Goal: Task Accomplishment & Management: Use online tool/utility

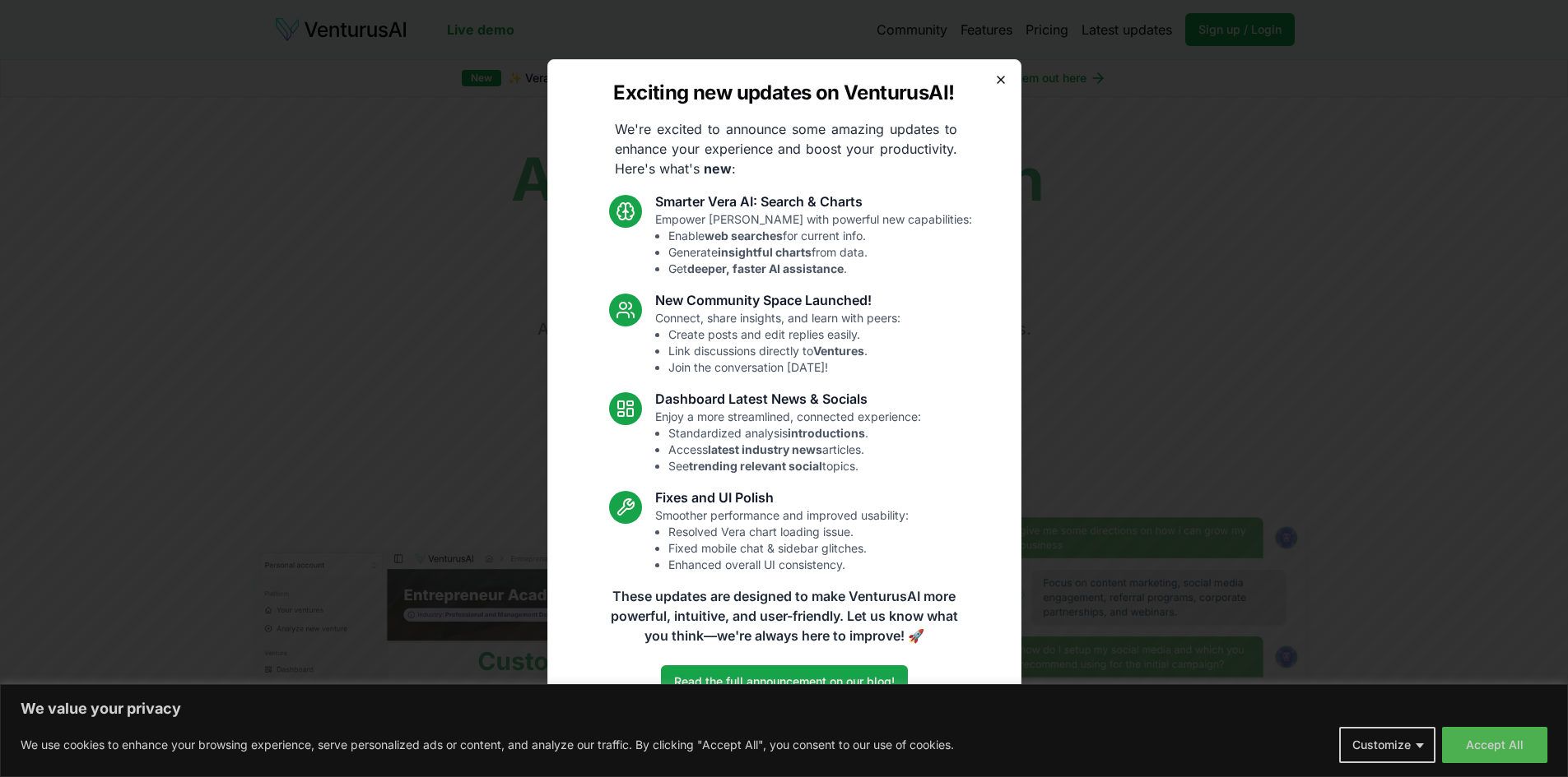
click at [1005, 78] on icon "button" at bounding box center [1001, 80] width 13 height 13
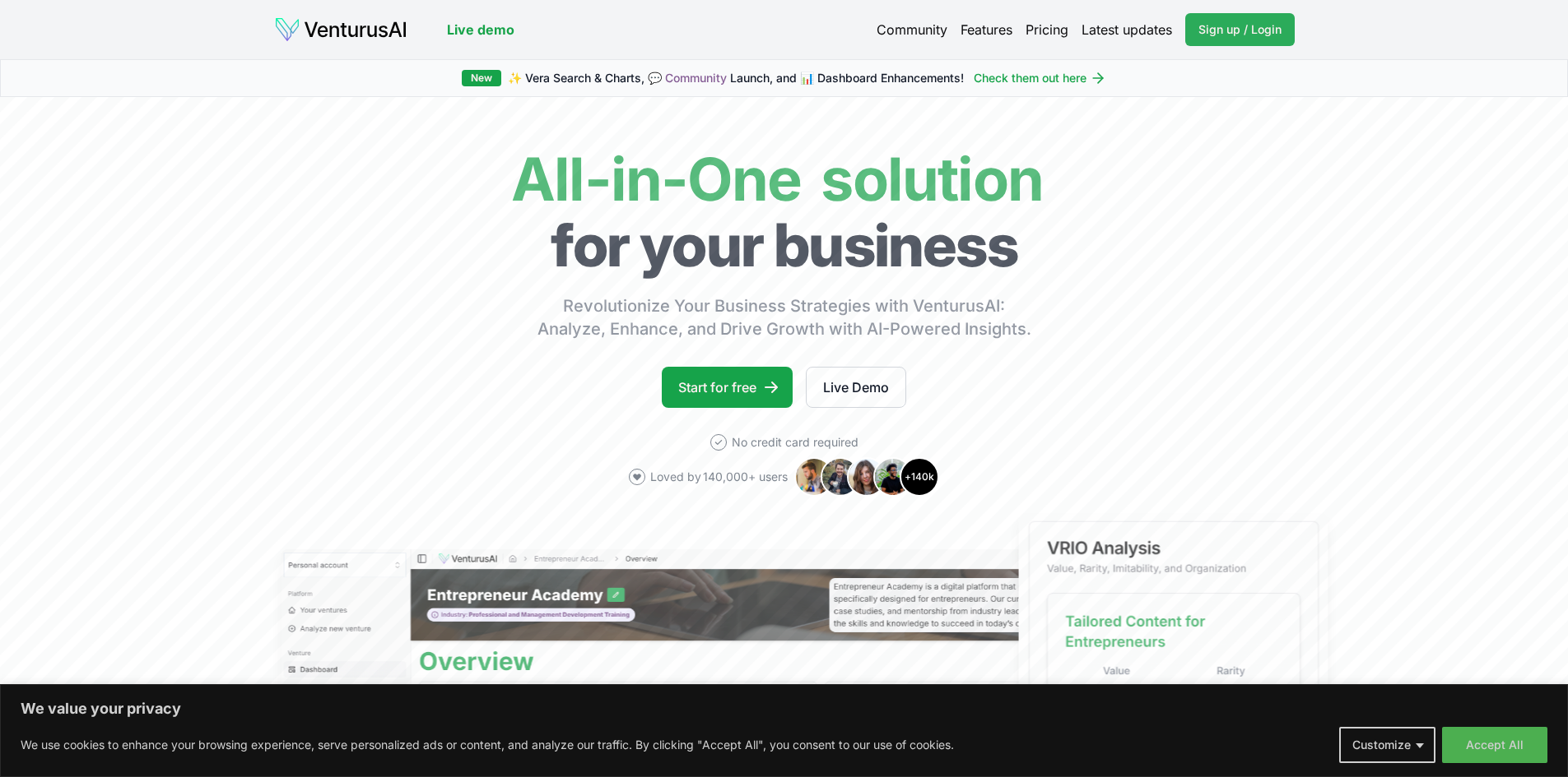
click at [1202, 32] on span "Sign up / Login" at bounding box center [1239, 30] width 84 height 17
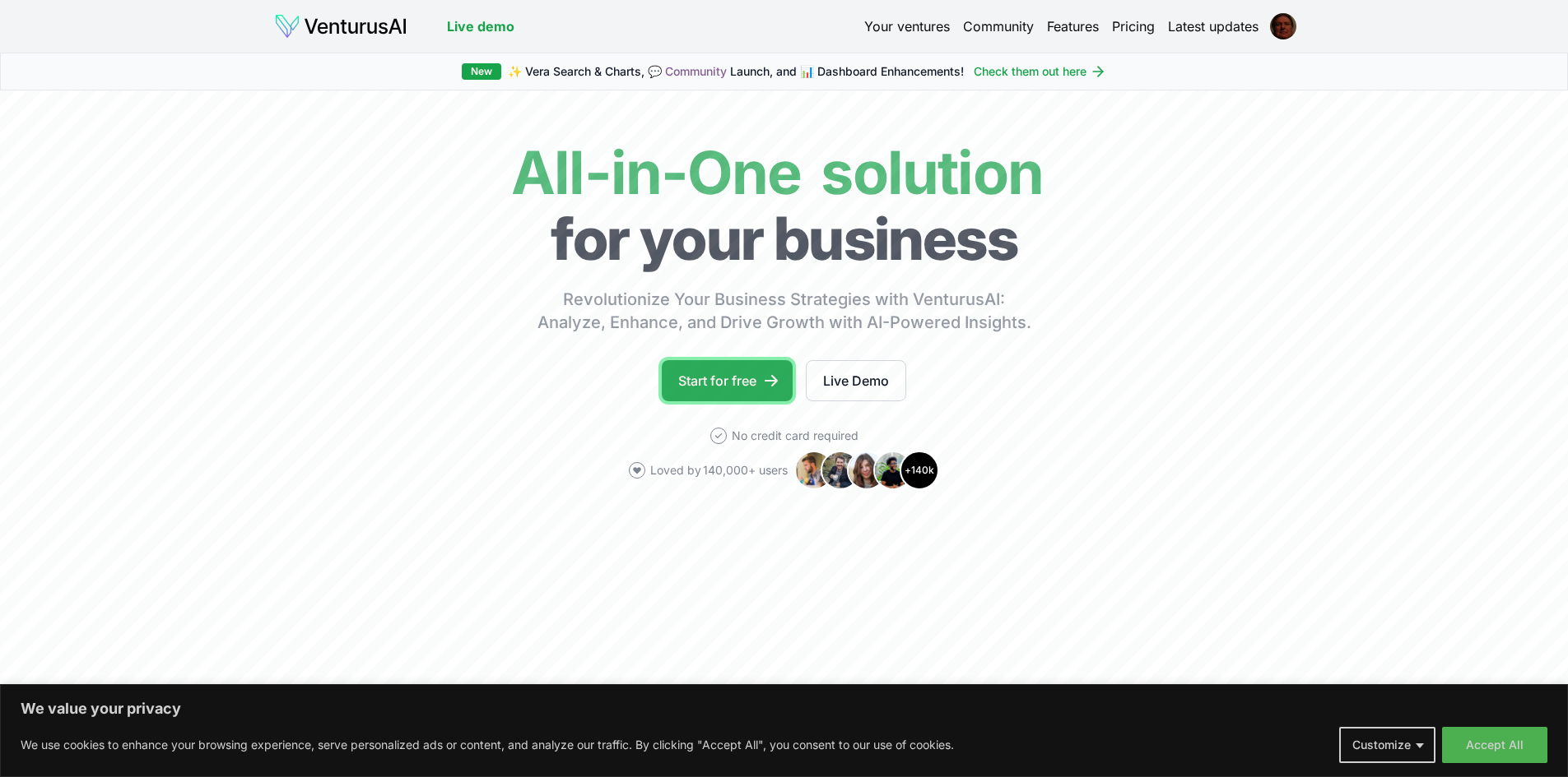
click at [716, 388] on link "Start for free" at bounding box center [727, 381] width 131 height 41
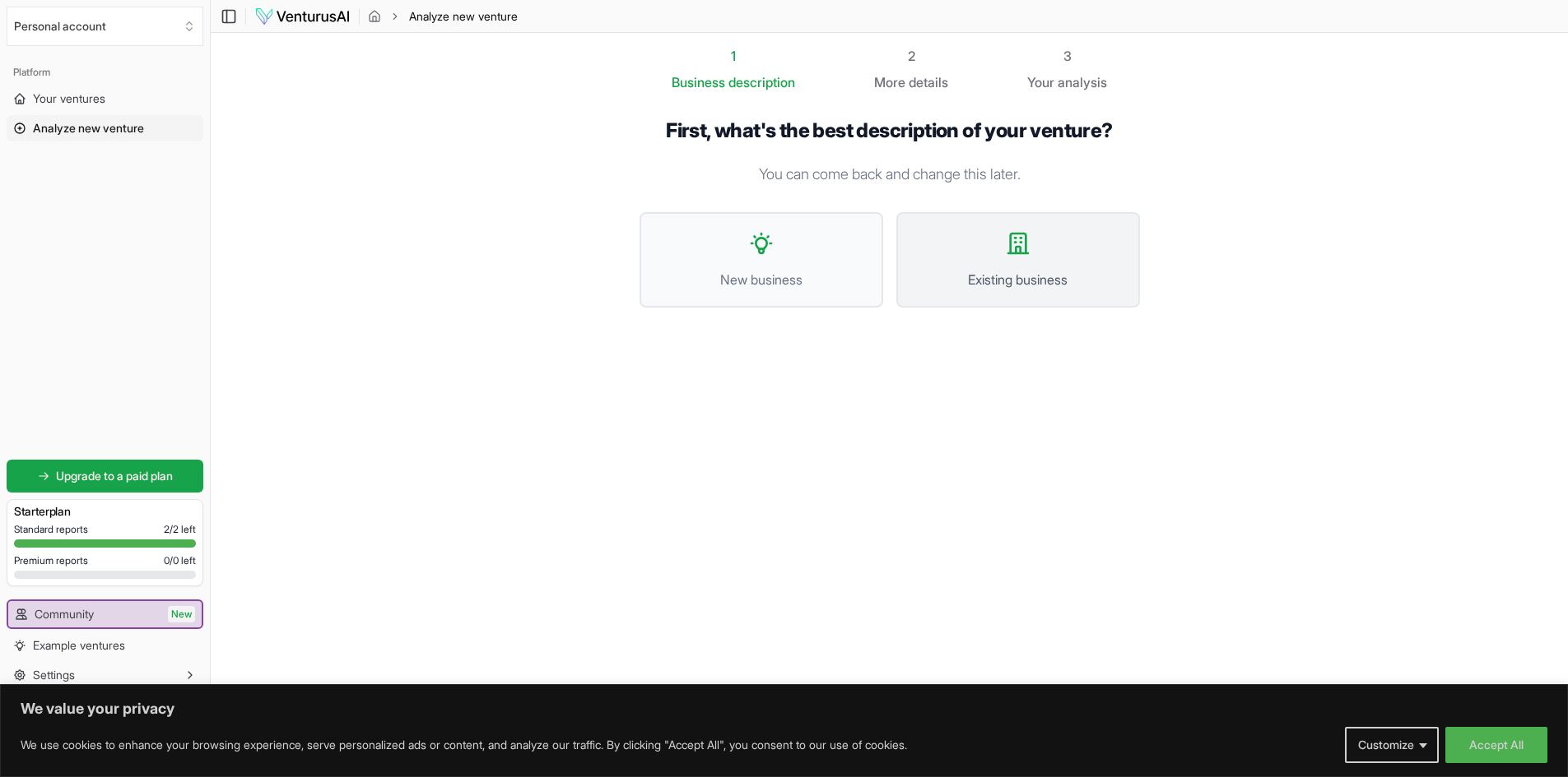
click at [988, 247] on button "Existing business" at bounding box center [1017, 260] width 243 height 96
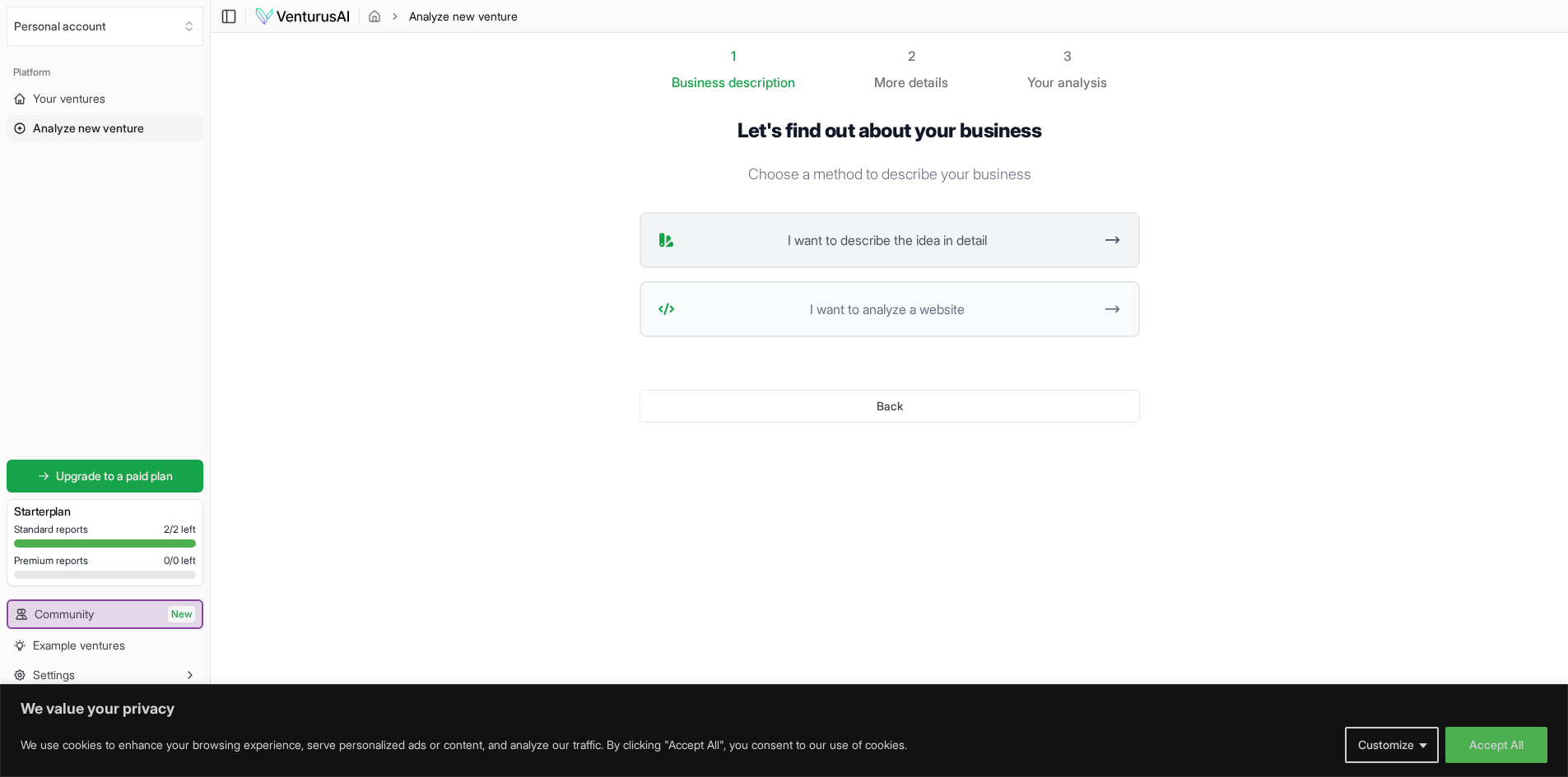
click at [1031, 240] on span "I want to describe the idea in detail" at bounding box center [887, 239] width 412 height 20
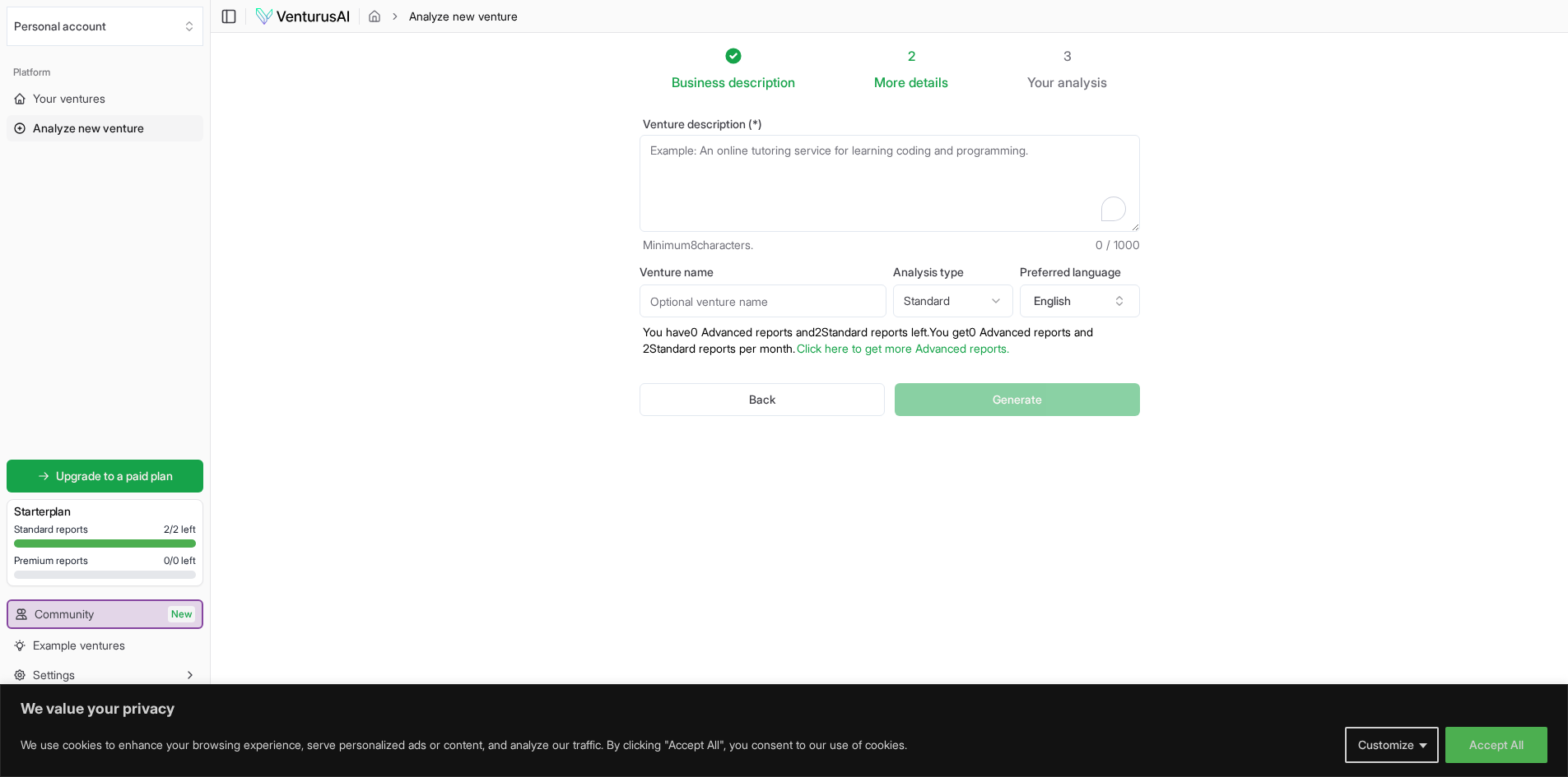
drag, startPoint x: 650, startPoint y: 149, endPoint x: 723, endPoint y: 150, distance: 73.0
click at [723, 150] on textarea "Venture description (*)" at bounding box center [889, 183] width 500 height 97
click at [836, 152] on textarea "A supplier of gambling equipment and licensed sports betting" at bounding box center [889, 183] width 500 height 97
click at [1095, 145] on textarea "A supplier of gambling equipment for casino industry and licensed sports betting" at bounding box center [889, 183] width 500 height 97
type textarea "A supplier of gambling equipment for casino industry and licensed sports bettin…"
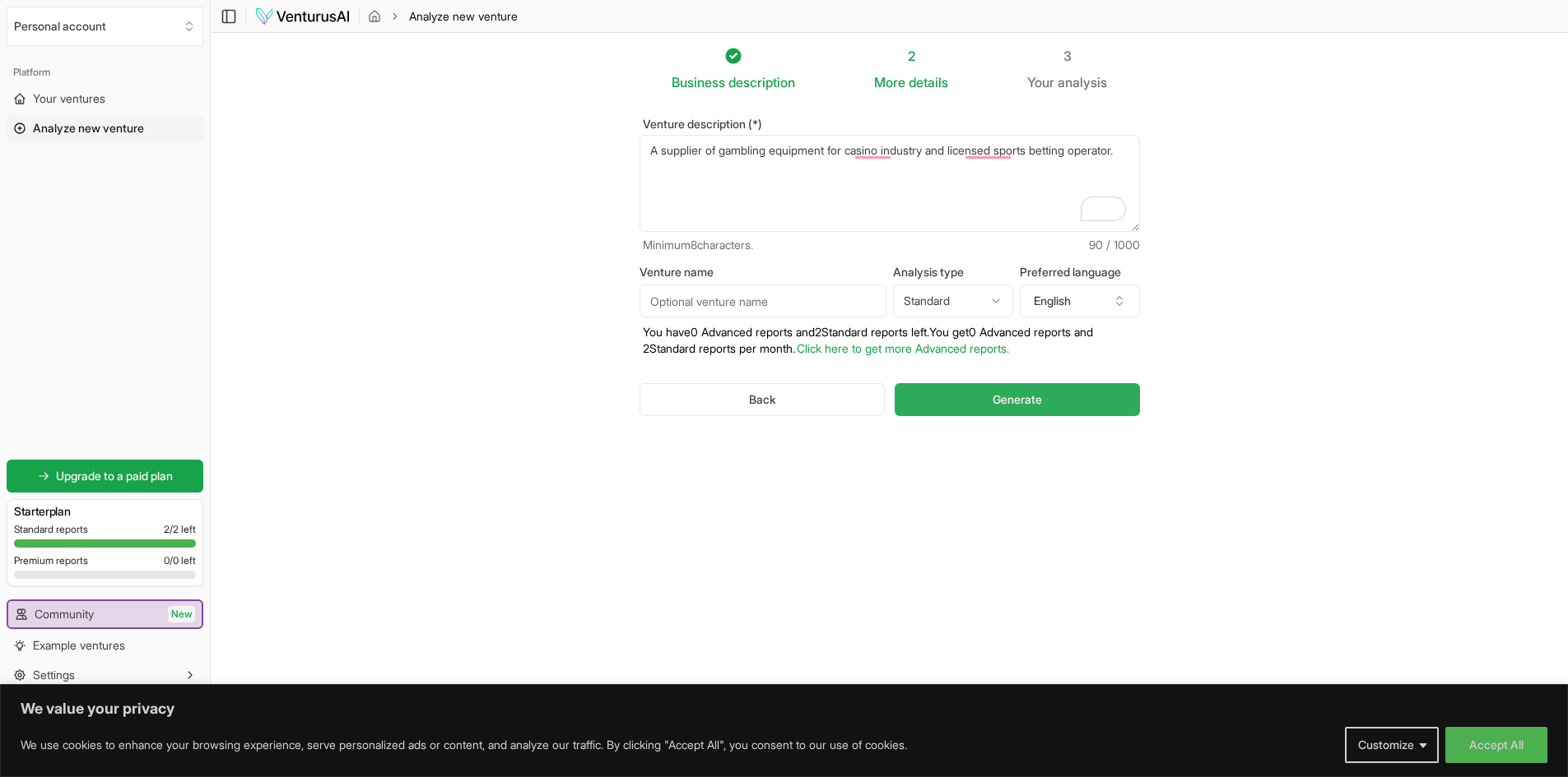
click at [976, 396] on button "Generate" at bounding box center [1017, 399] width 244 height 33
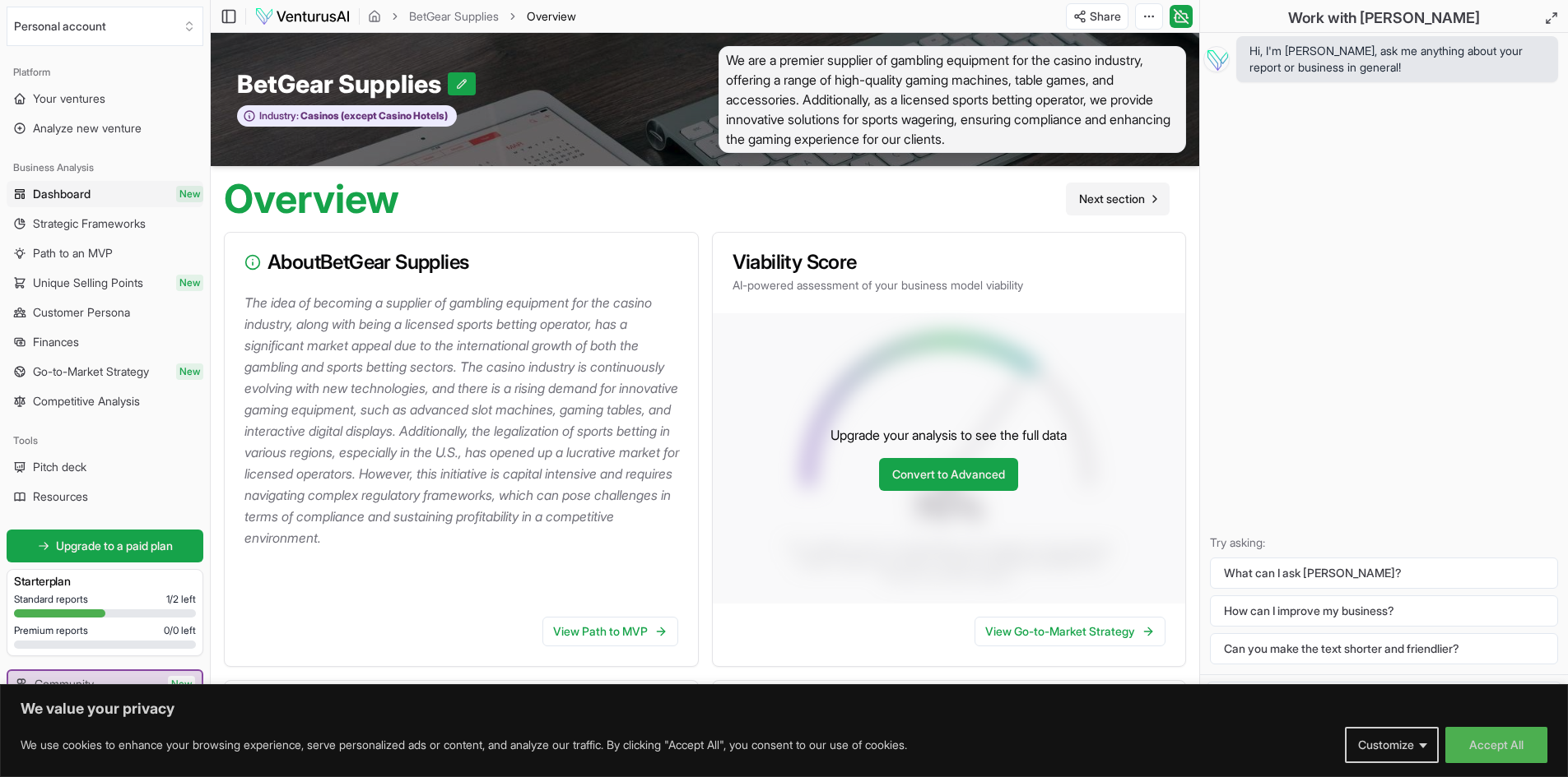
click at [1131, 202] on span "Next section" at bounding box center [1112, 199] width 66 height 17
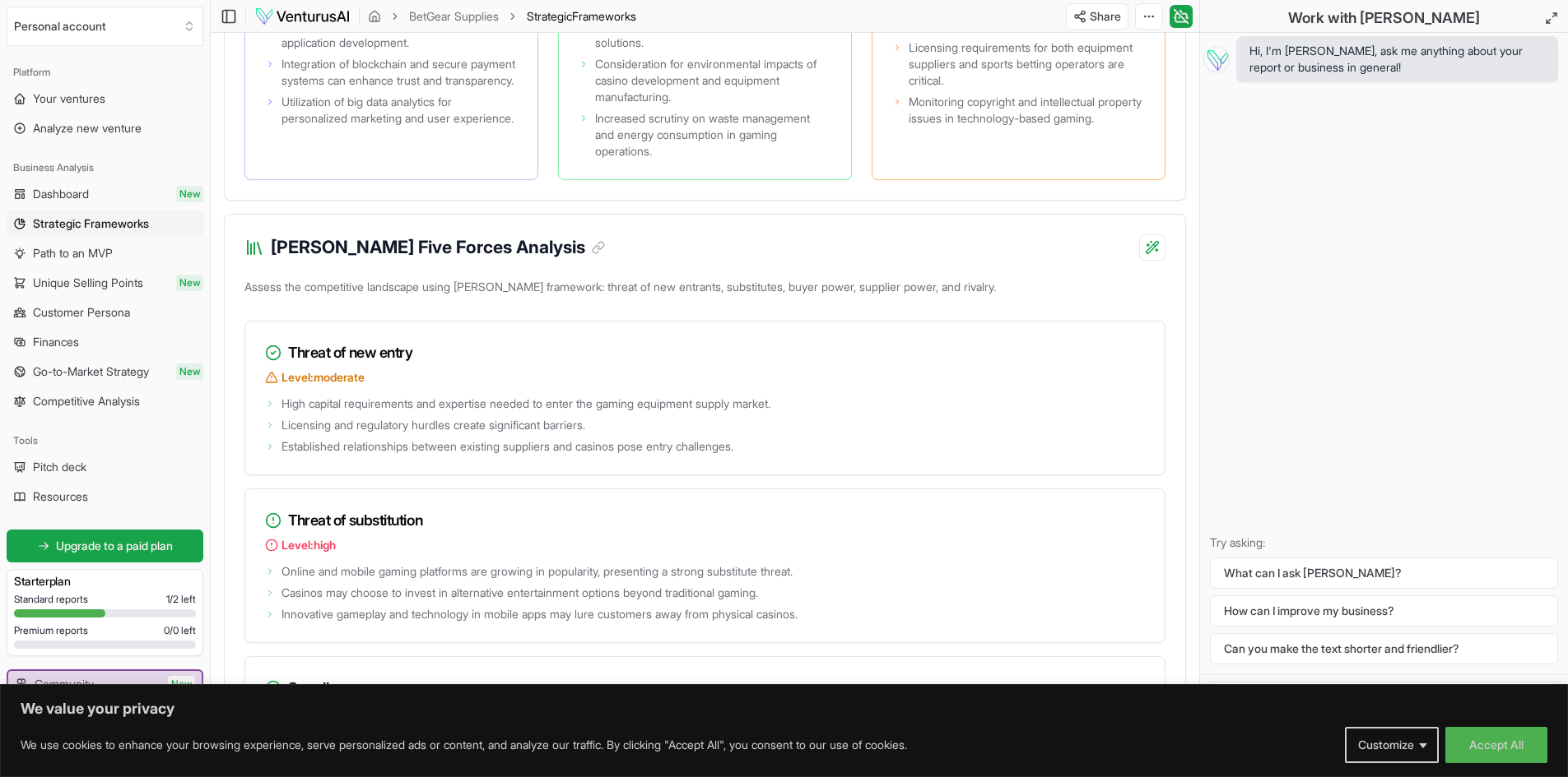
scroll to position [1973, 0]
